Goal: Complete application form

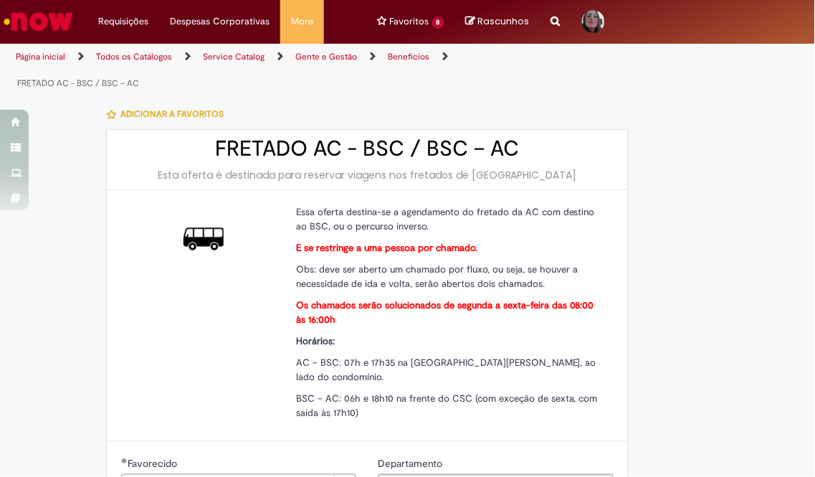
scroll to position [398, 0]
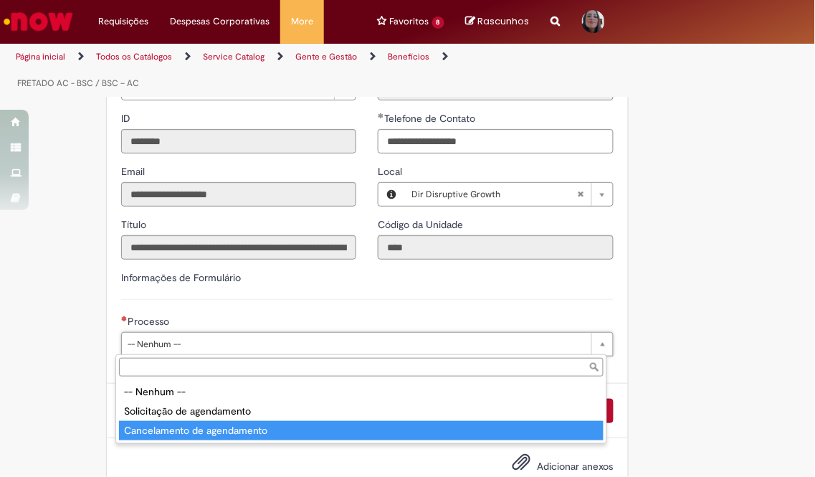
type input "**********"
select select "**********"
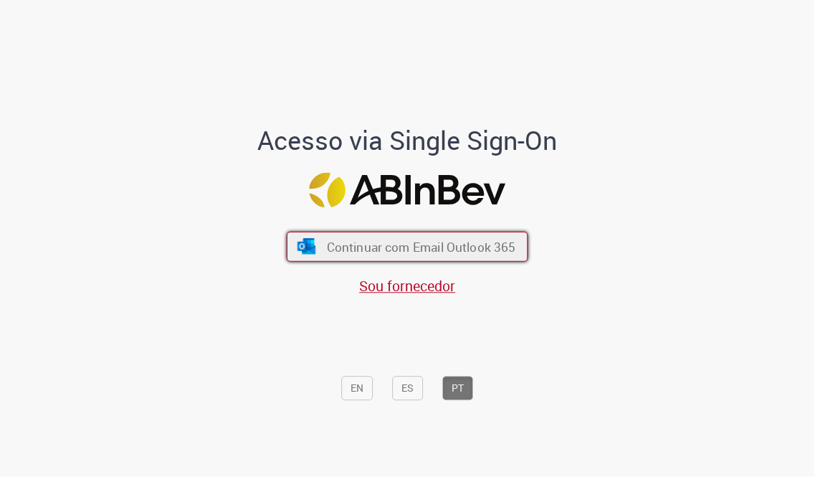
click at [443, 254] on span "Continuar com Email Outlook 365" at bounding box center [421, 247] width 189 height 16
